Goal: Information Seeking & Learning: Learn about a topic

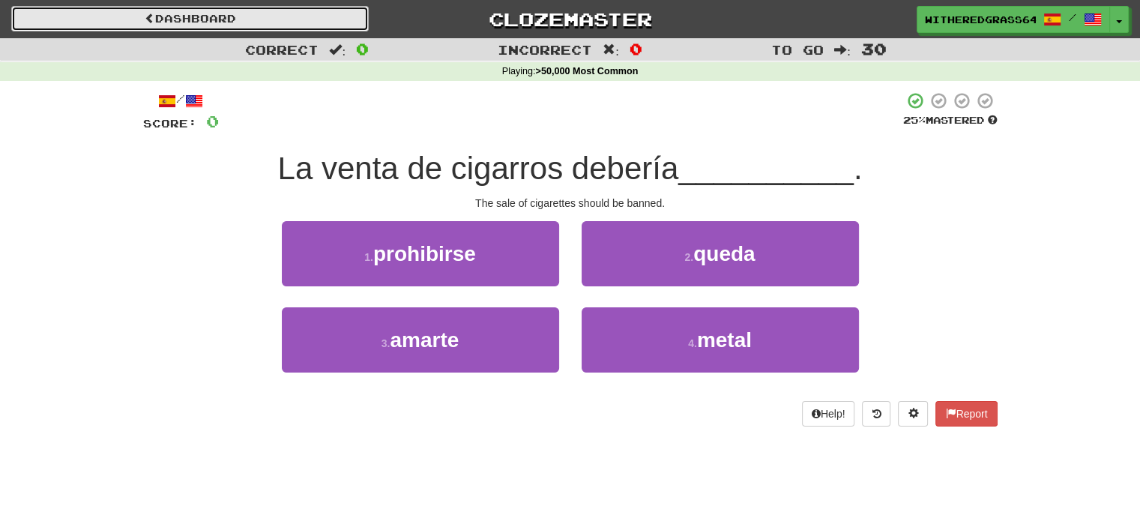
click at [34, 31] on link "Dashboard" at bounding box center [189, 18] width 357 height 25
click at [42, 22] on link "Dashboard" at bounding box center [189, 18] width 357 height 25
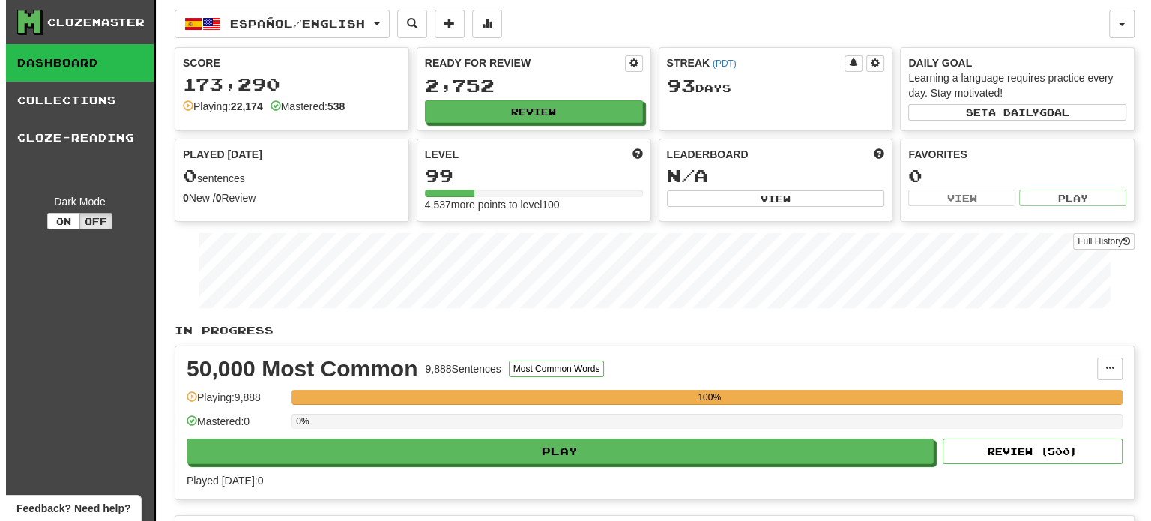
scroll to position [456, 0]
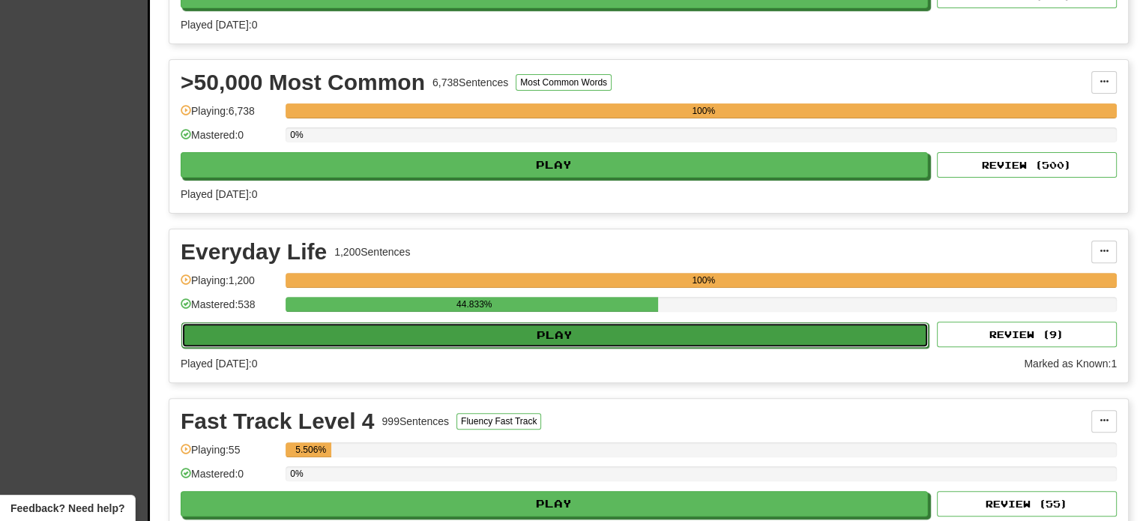
click at [336, 339] on button "Play" at bounding box center [554, 334] width 747 height 25
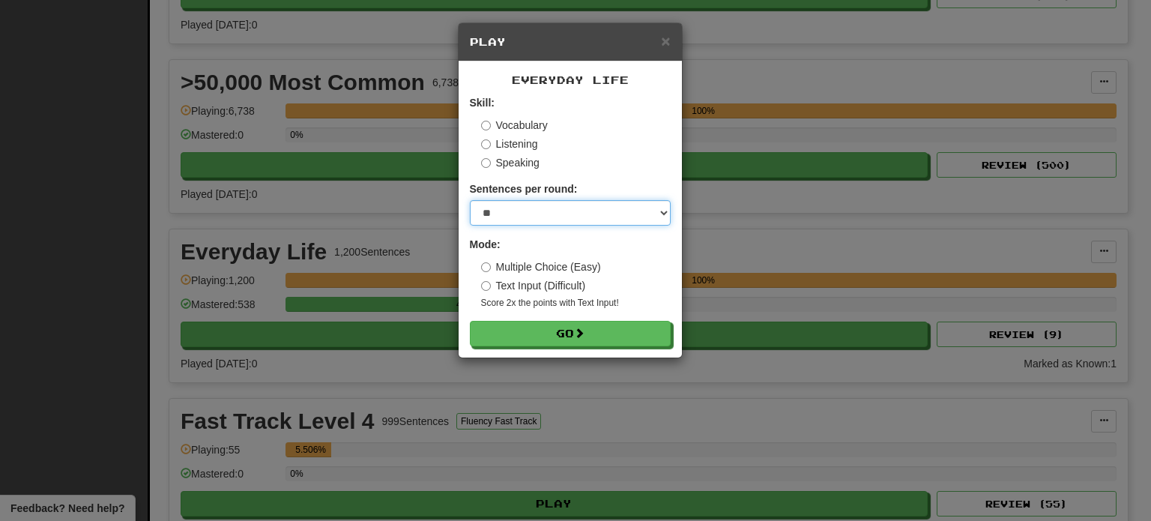
click at [511, 212] on select "* ** ** ** ** ** *** ********" at bounding box center [570, 212] width 201 height 25
select select "**"
click at [470, 200] on select "* ** ** ** ** ** *** ********" at bounding box center [570, 212] width 201 height 25
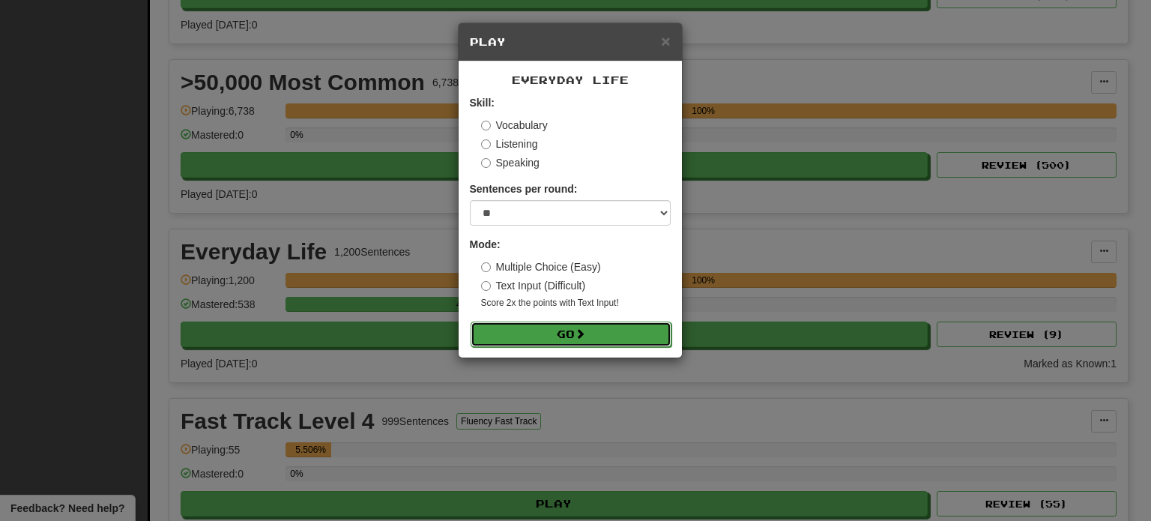
click at [548, 336] on button "Go" at bounding box center [571, 333] width 201 height 25
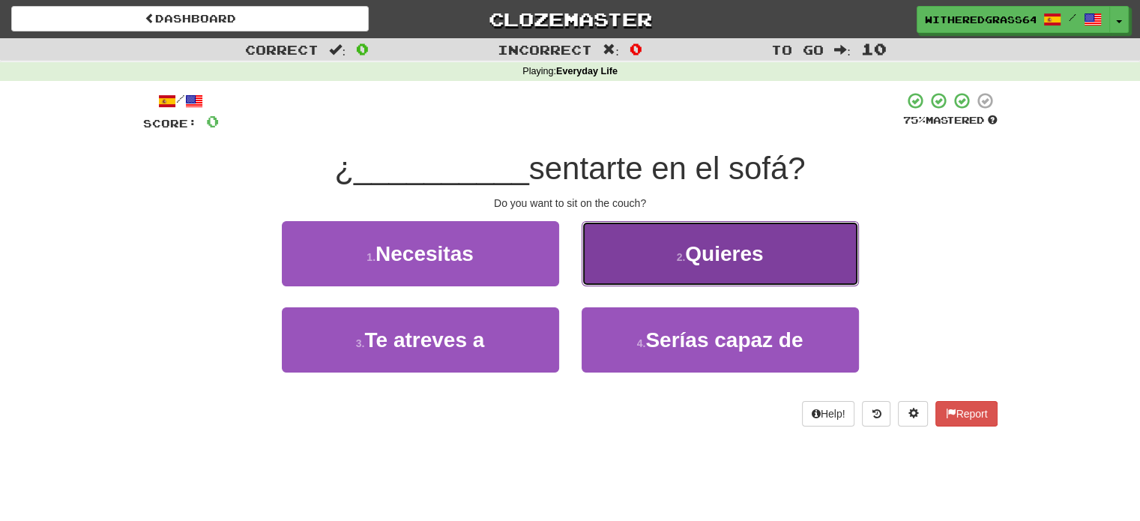
click at [684, 270] on button "2 . [GEOGRAPHIC_DATA]" at bounding box center [719, 253] width 277 height 65
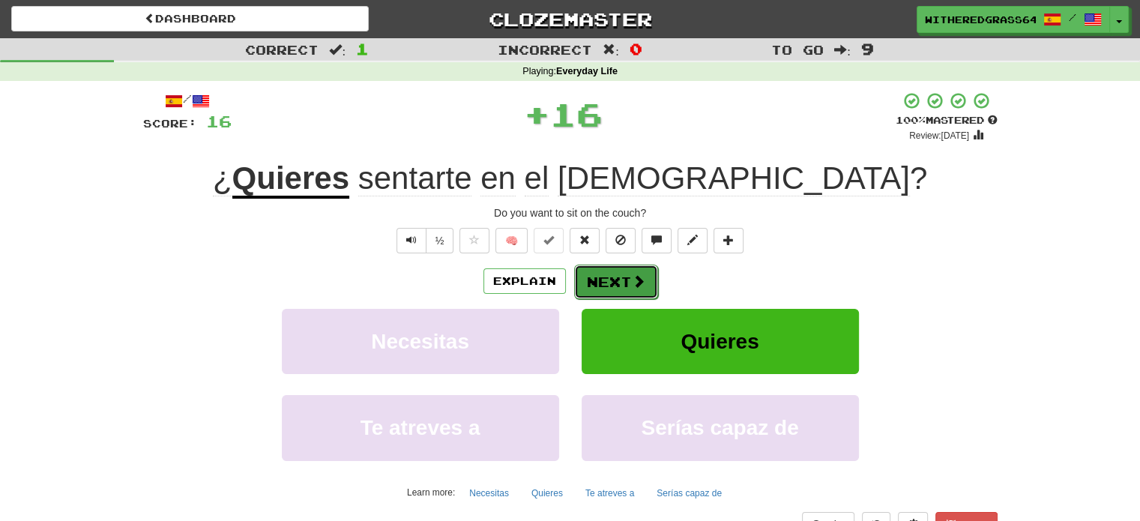
click at [620, 278] on button "Next" at bounding box center [616, 281] width 84 height 34
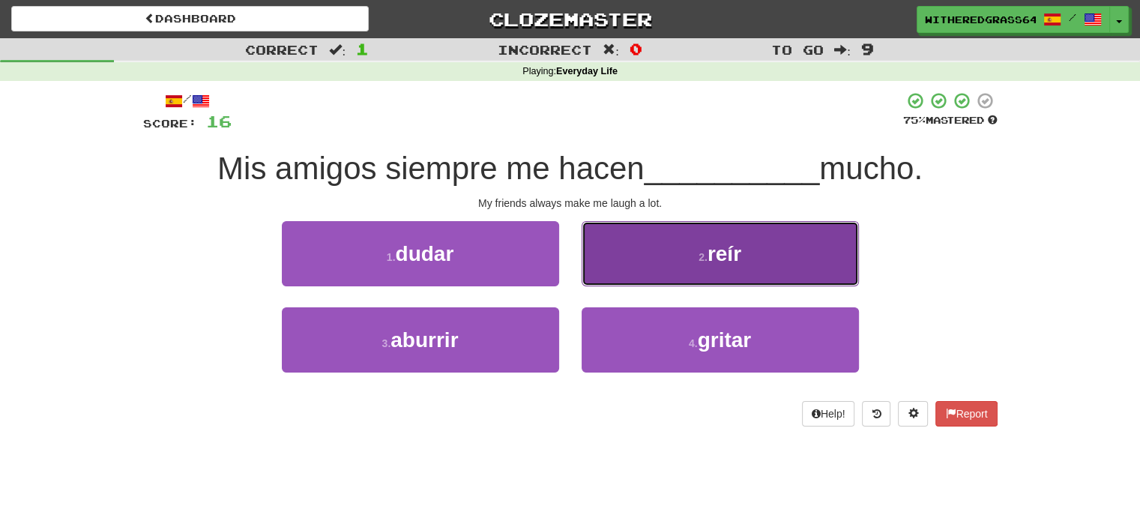
click at [674, 279] on button "2 . reír" at bounding box center [719, 253] width 277 height 65
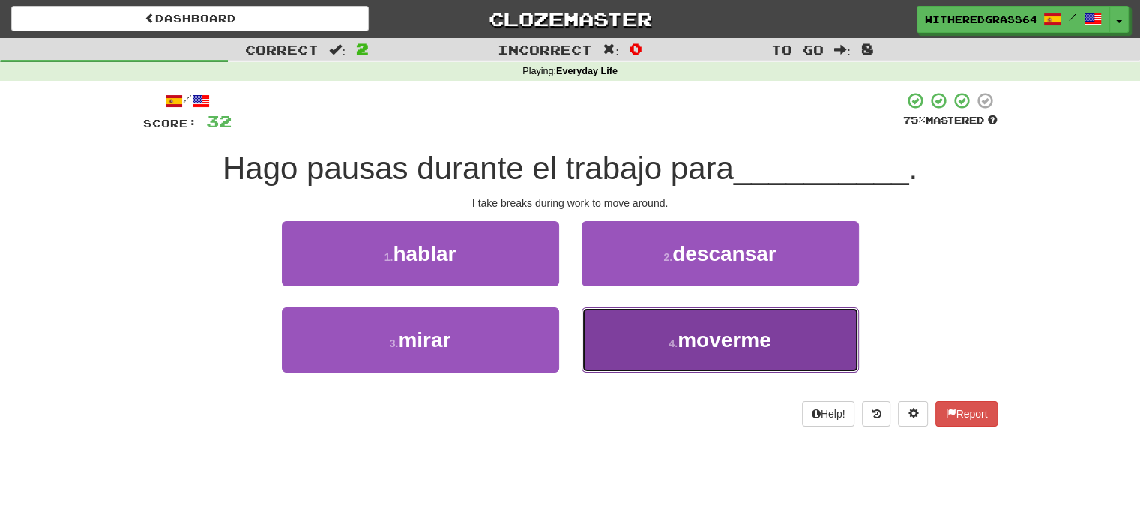
click at [677, 330] on button "4 . moverme" at bounding box center [719, 339] width 277 height 65
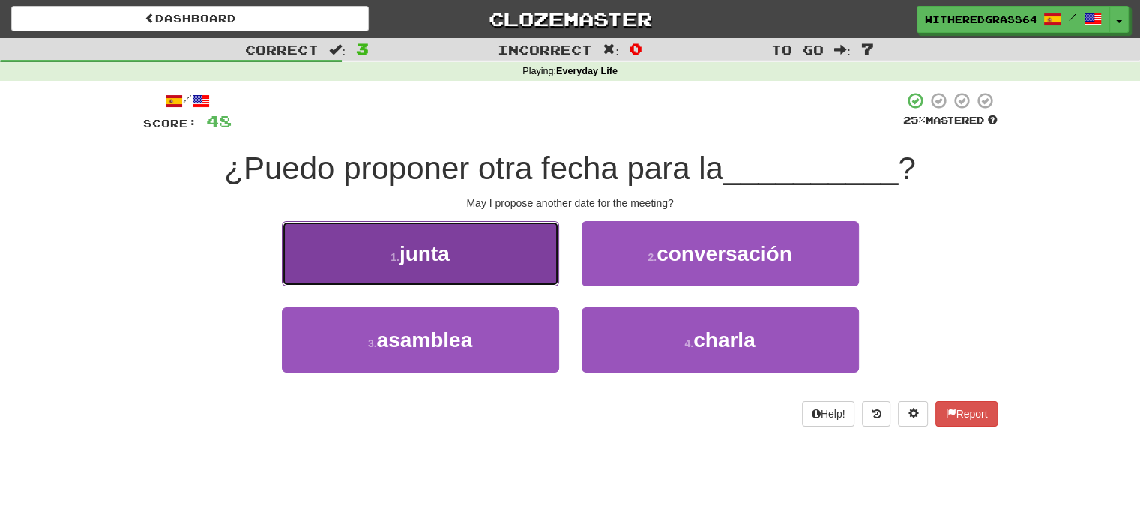
click at [474, 259] on button "1 . junta" at bounding box center [420, 253] width 277 height 65
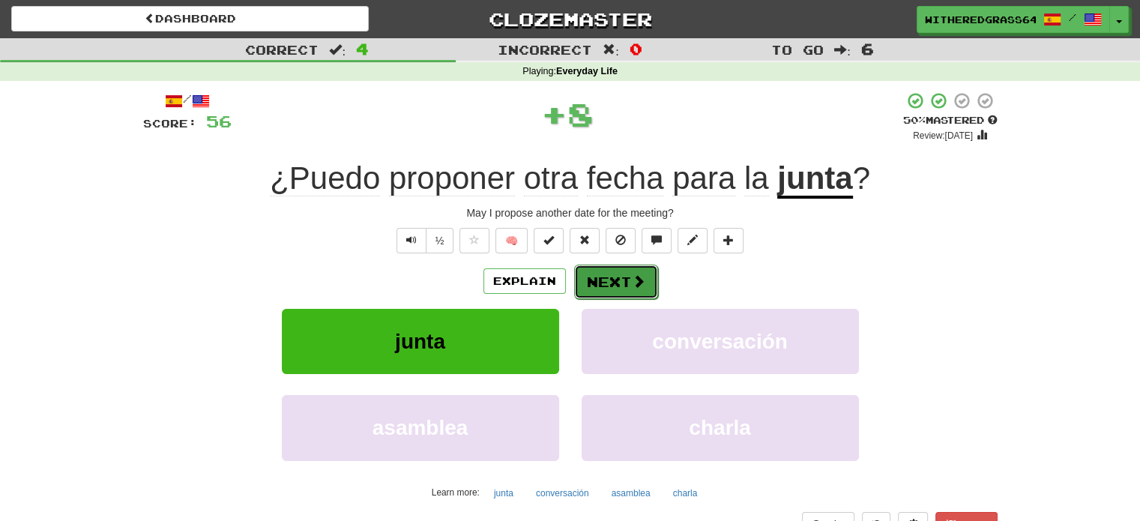
click at [604, 266] on button "Next" at bounding box center [616, 281] width 84 height 34
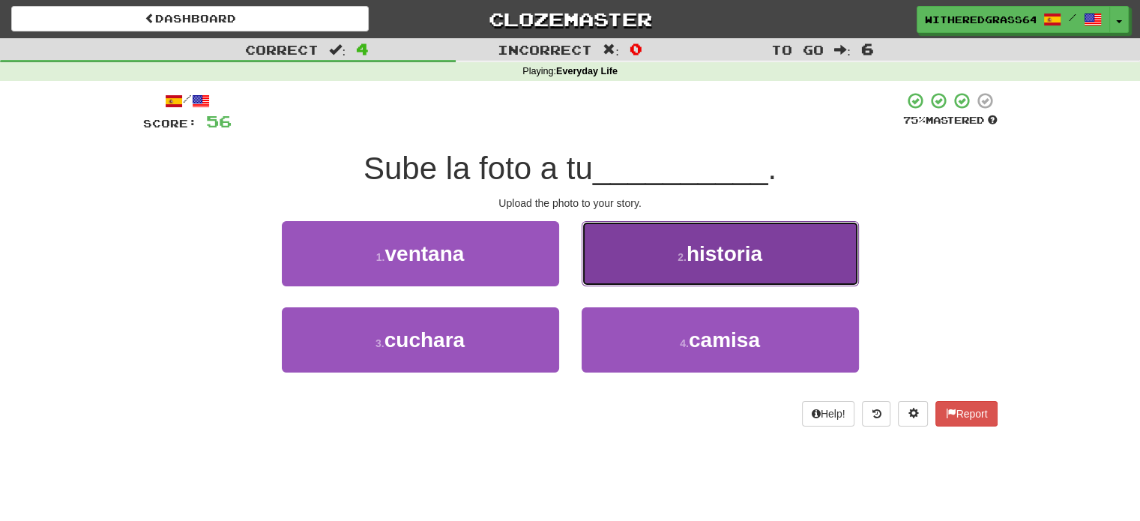
click at [620, 235] on button "2 . historia" at bounding box center [719, 253] width 277 height 65
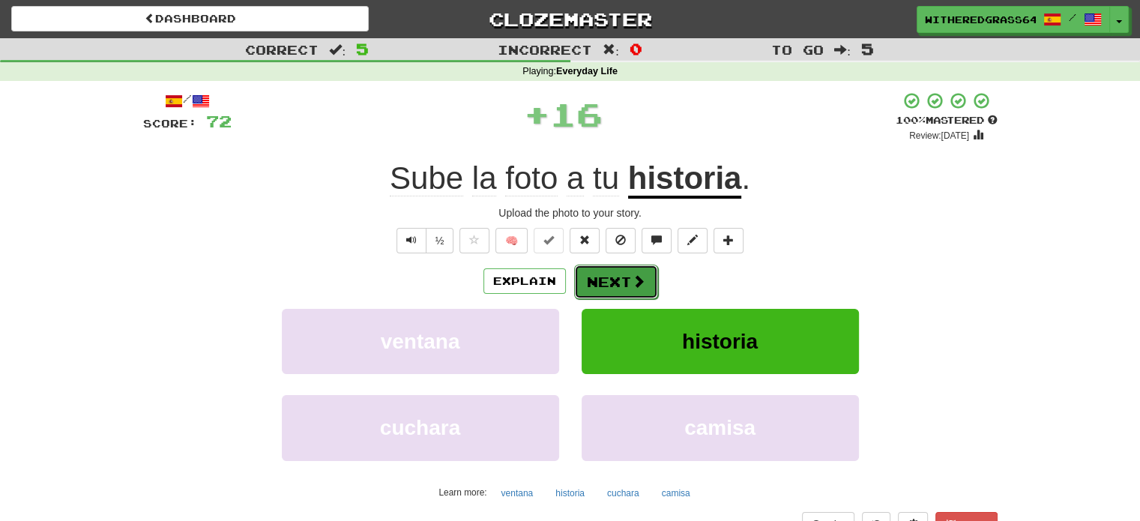
click at [632, 282] on span at bounding box center [638, 280] width 13 height 13
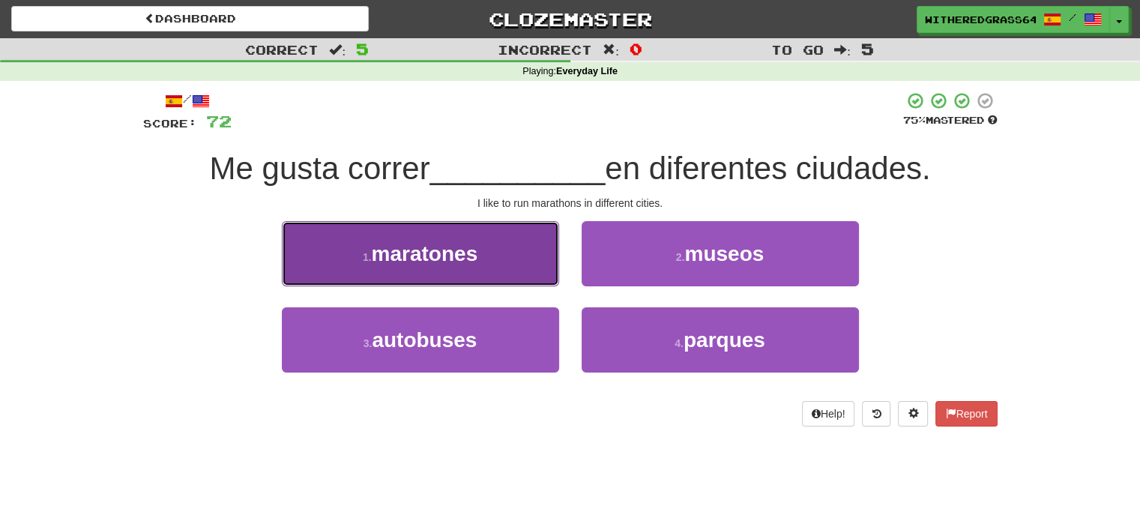
click at [480, 232] on button "1 . maratones" at bounding box center [420, 253] width 277 height 65
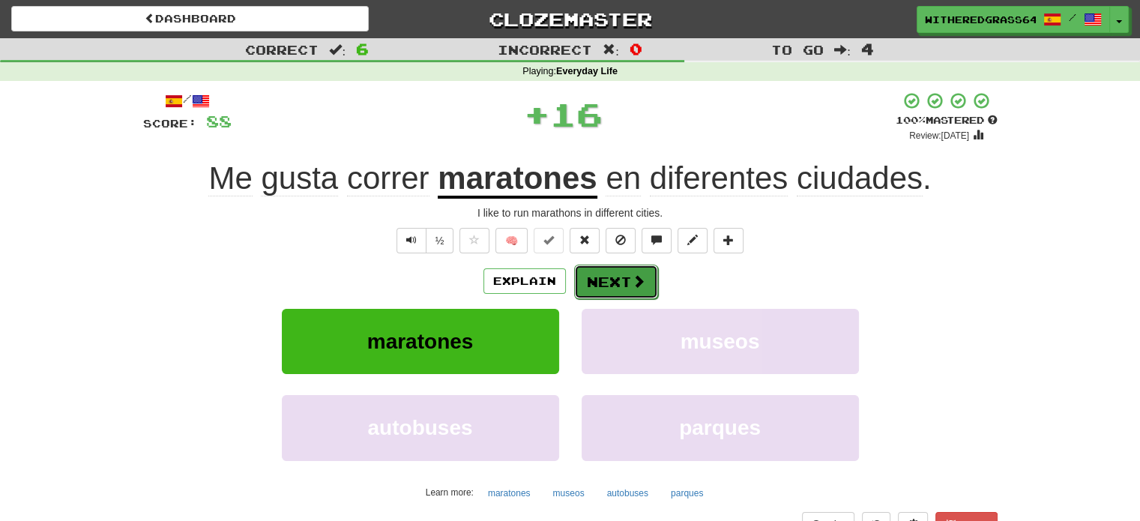
click at [608, 269] on button "Next" at bounding box center [616, 281] width 84 height 34
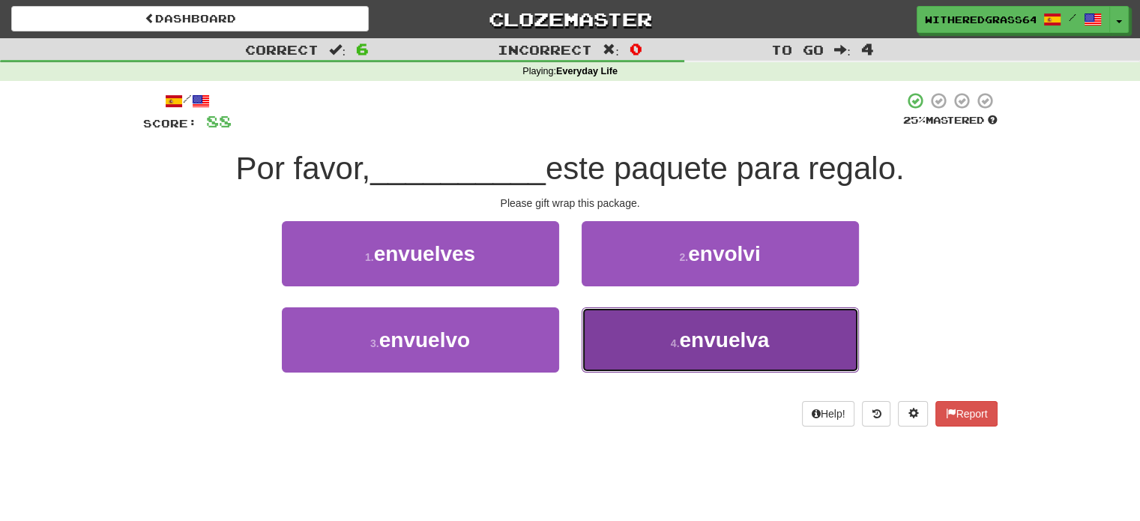
click at [638, 324] on button "4 . envuelva" at bounding box center [719, 339] width 277 height 65
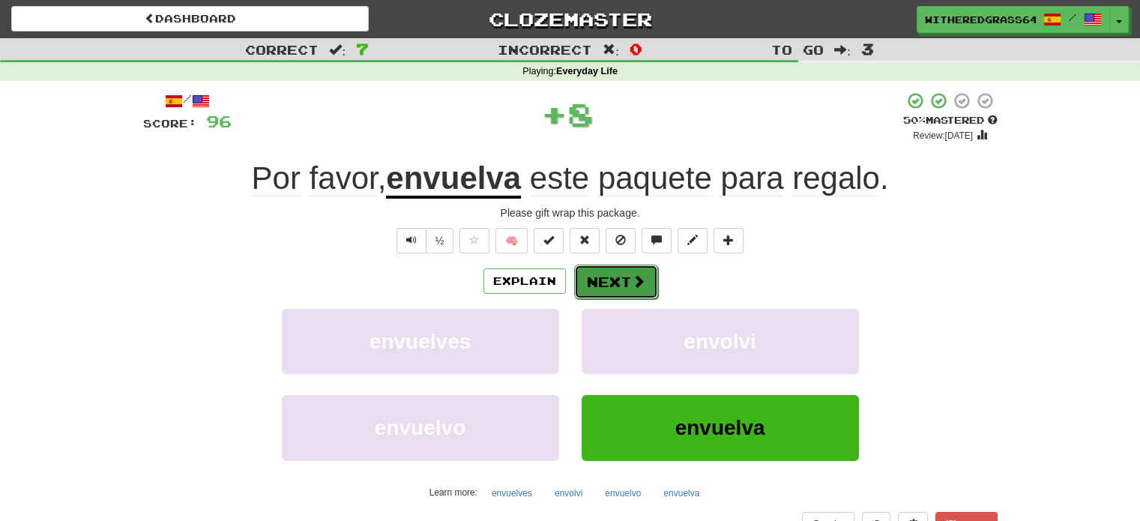
click at [633, 272] on button "Next" at bounding box center [616, 281] width 84 height 34
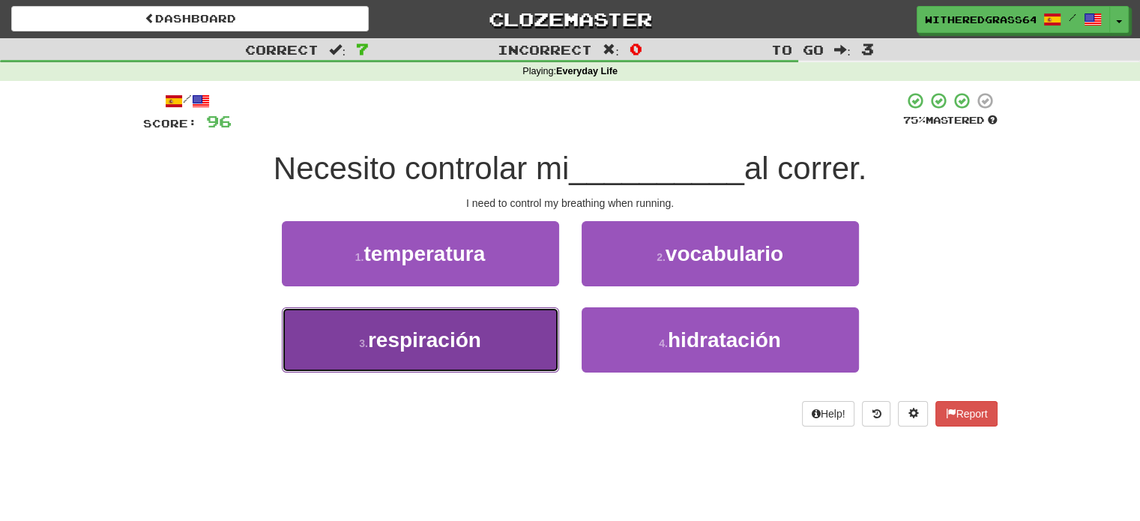
click at [502, 320] on button "3 . respiración" at bounding box center [420, 339] width 277 height 65
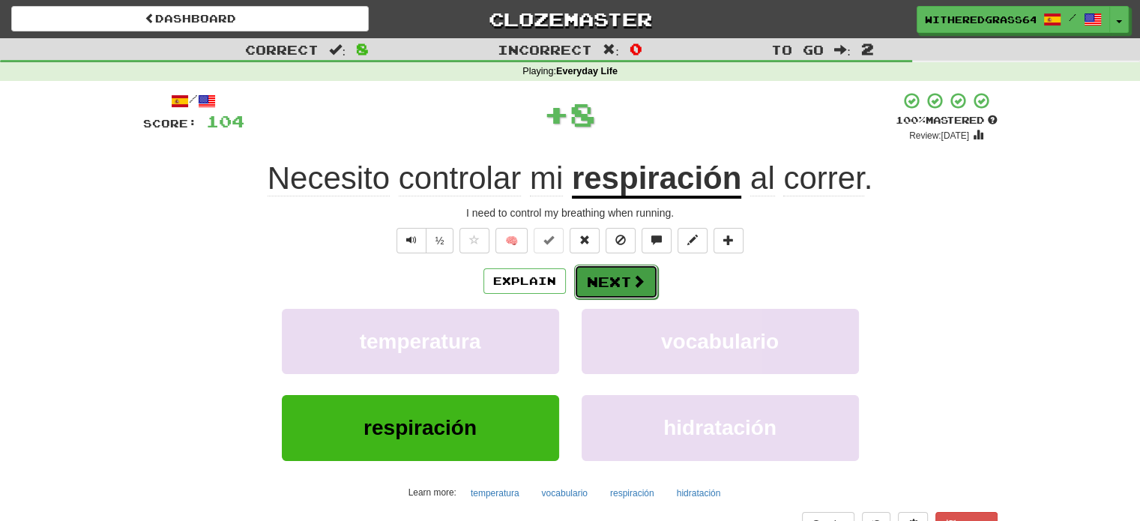
click at [594, 285] on button "Next" at bounding box center [616, 281] width 84 height 34
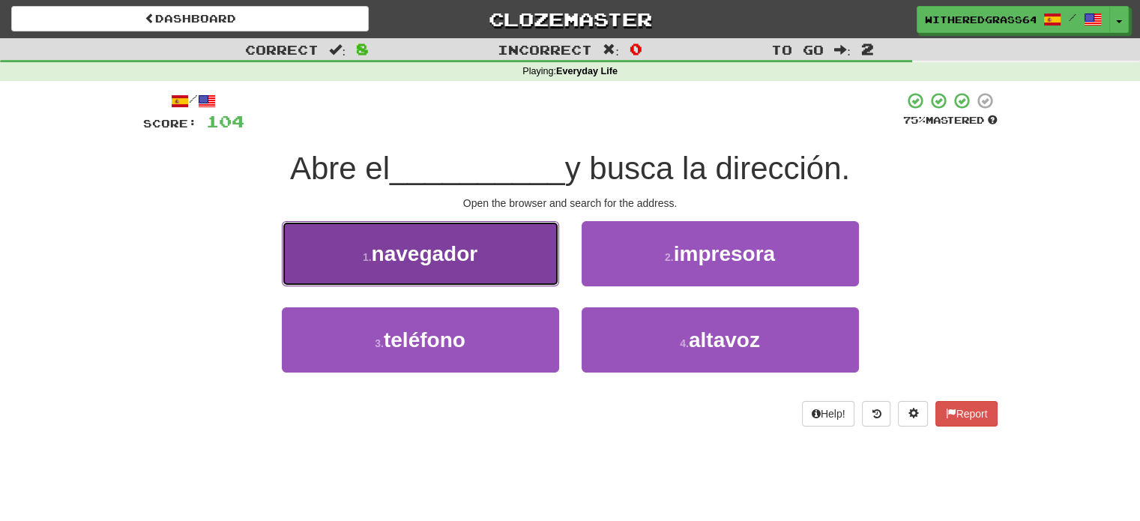
click at [527, 266] on button "1 . navegador" at bounding box center [420, 253] width 277 height 65
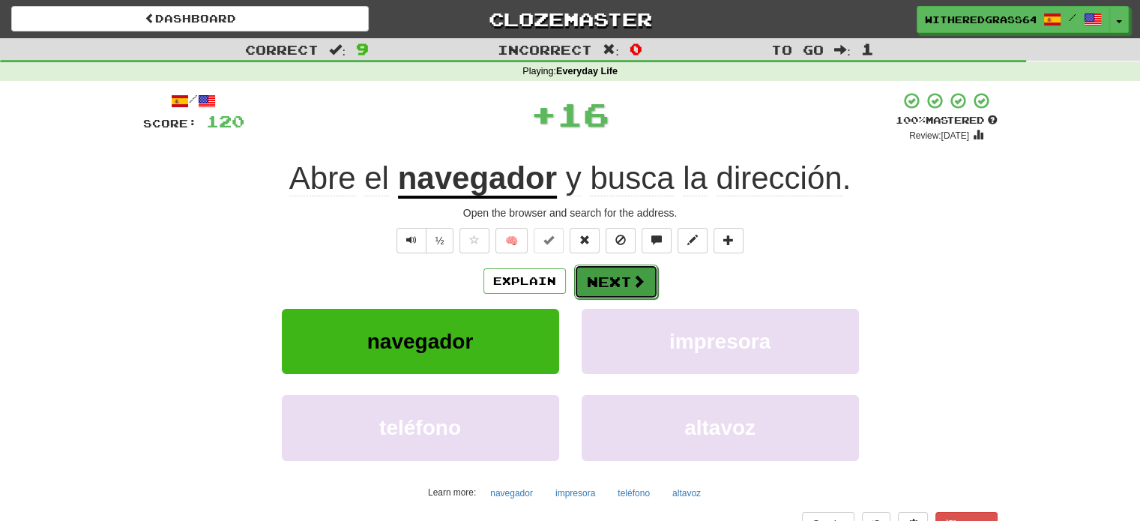
click at [637, 270] on button "Next" at bounding box center [616, 281] width 84 height 34
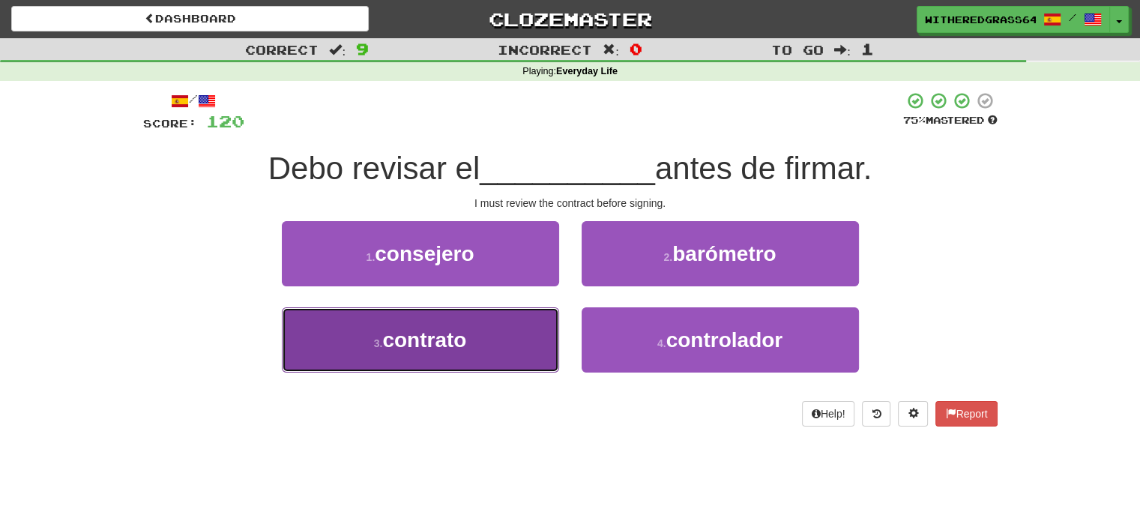
click at [510, 323] on button "3 . contrato" at bounding box center [420, 339] width 277 height 65
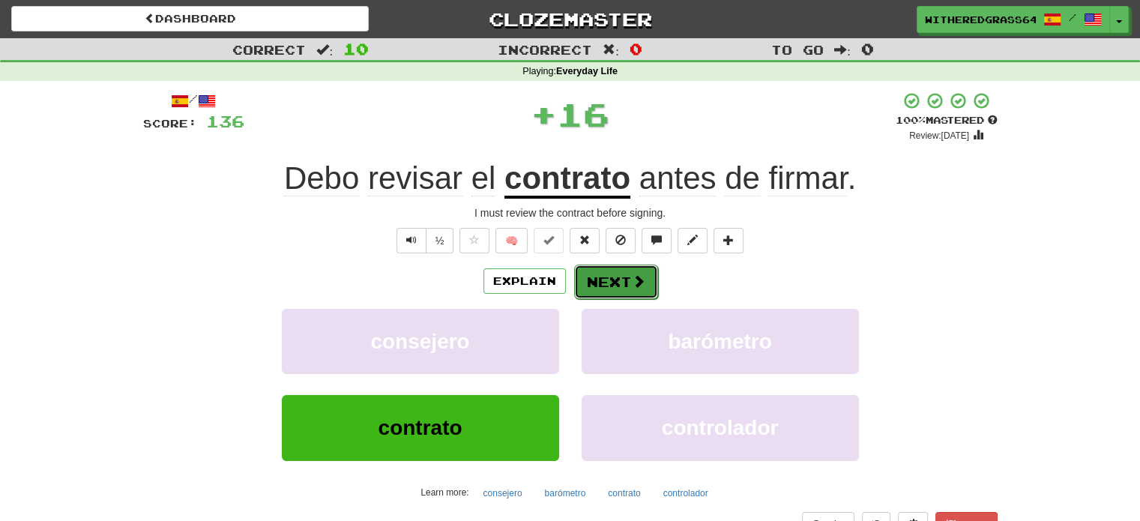
click at [599, 285] on button "Next" at bounding box center [616, 281] width 84 height 34
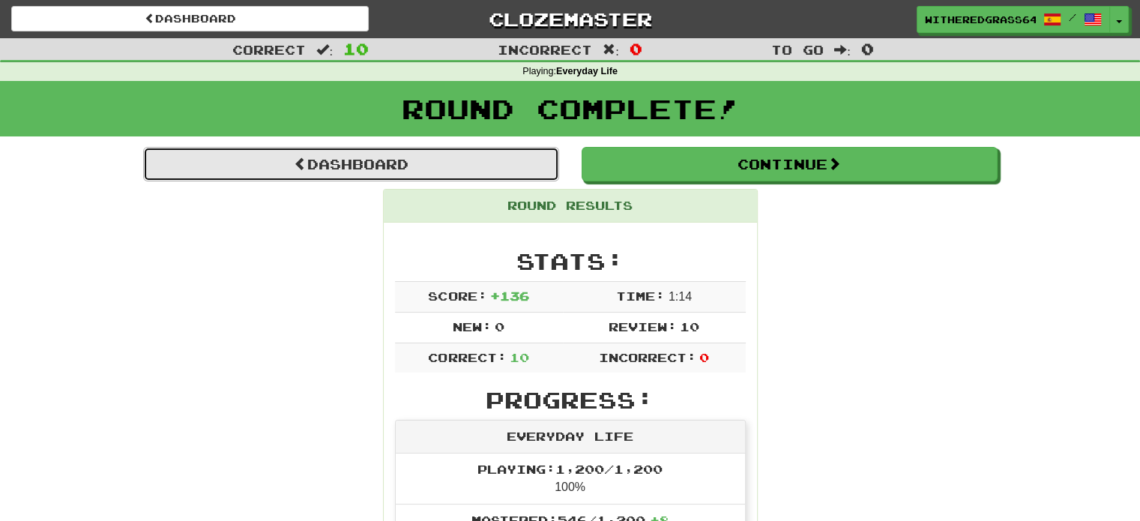
click at [423, 173] on link "Dashboard" at bounding box center [351, 164] width 416 height 34
